Goal: Navigation & Orientation: Find specific page/section

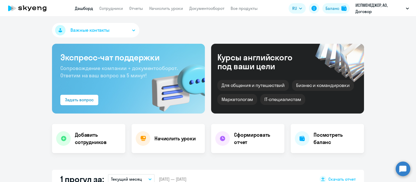
select select "30"
click at [113, 8] on link "Сотрудники" at bounding box center [111, 8] width 24 height 5
select select "30"
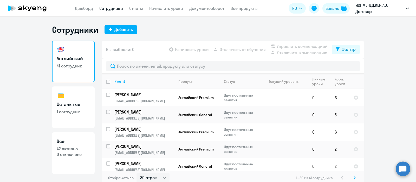
click at [73, 105] on h3 "Остальные" at bounding box center [73, 104] width 33 height 7
select select "30"
